Goal: Task Accomplishment & Management: Use online tool/utility

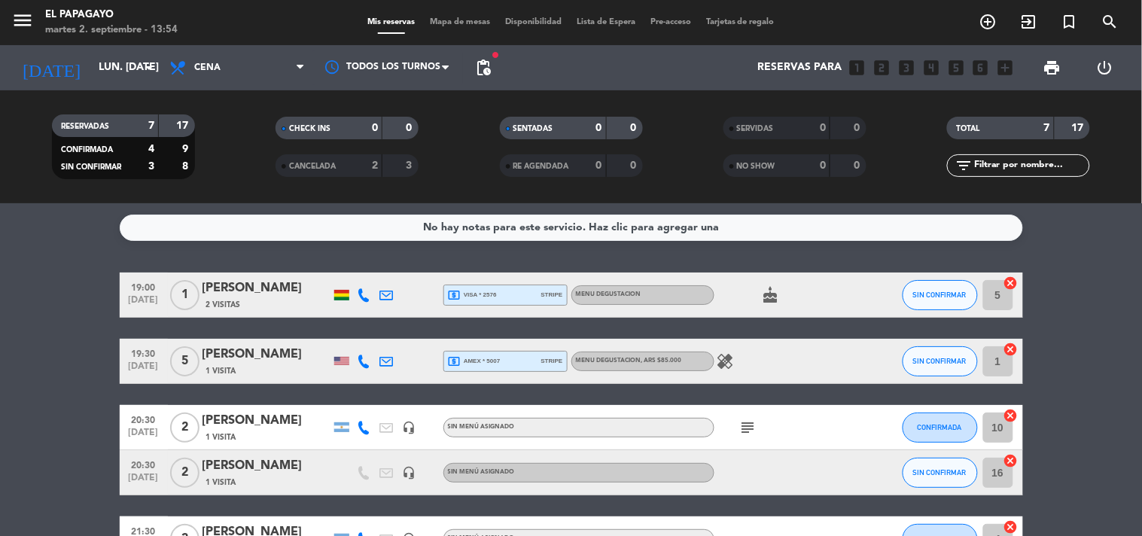
click at [757, 16] on div "Mis reservas Mapa de mesas Disponibilidad Lista de Espera Pre-acceso Tarjetas d…" at bounding box center [571, 23] width 422 height 14
click at [756, 24] on span "Tarjetas de regalo" at bounding box center [741, 22] width 84 height 8
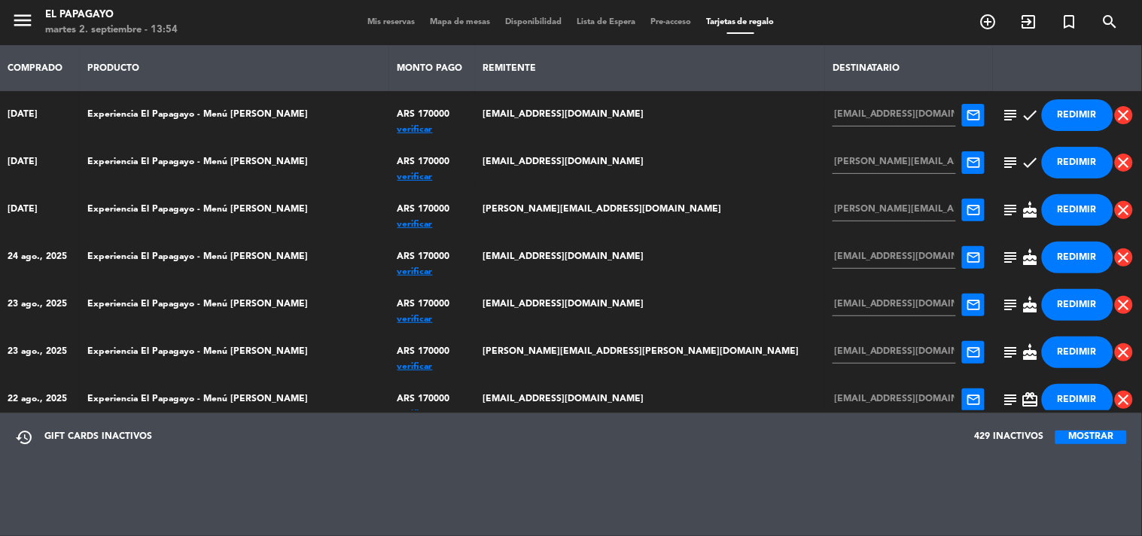
click at [1086, 441] on button "MOSTRAR" at bounding box center [1092, 438] width 72 height 14
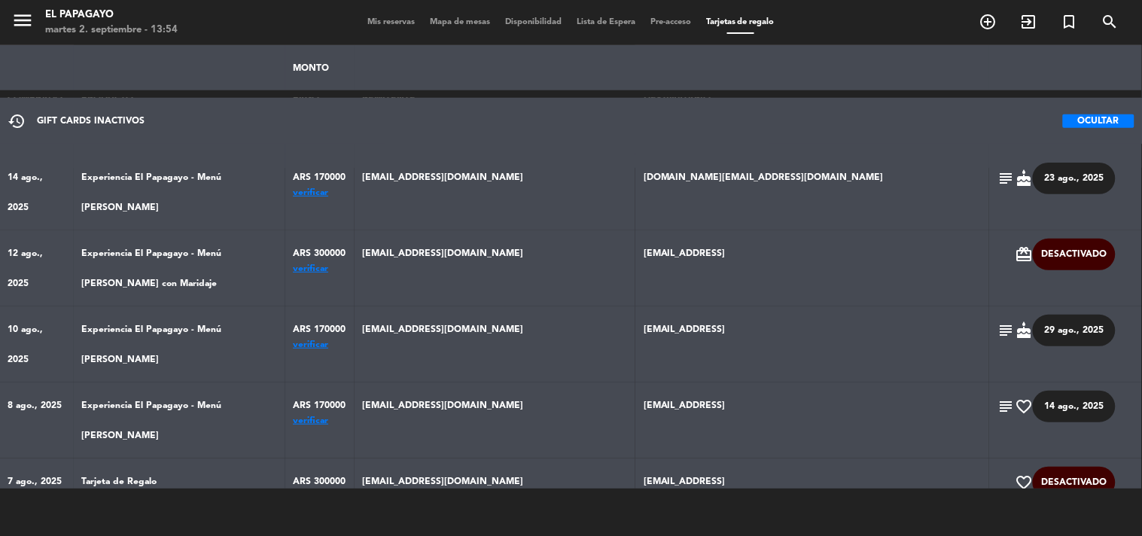
scroll to position [334, 0]
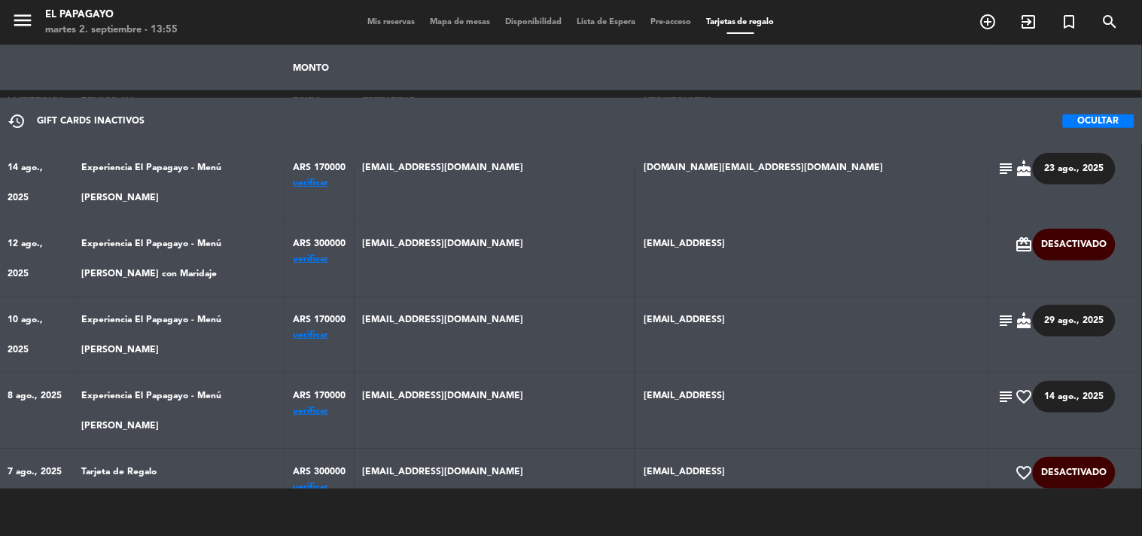
drag, startPoint x: 691, startPoint y: 303, endPoint x: 857, endPoint y: 312, distance: 165.9
copy td "[EMAIL_ADDRESS]"
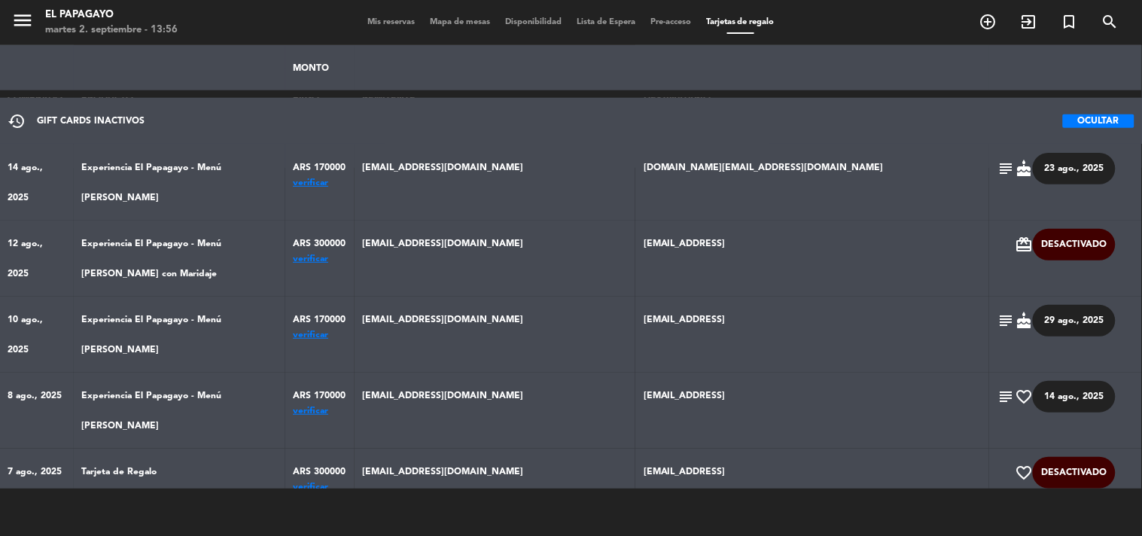
drag, startPoint x: 474, startPoint y: 355, endPoint x: 613, endPoint y: 352, distance: 138.6
copy td "[EMAIL_ADDRESS][DOMAIN_NAME]"
